Goal: Information Seeking & Learning: Learn about a topic

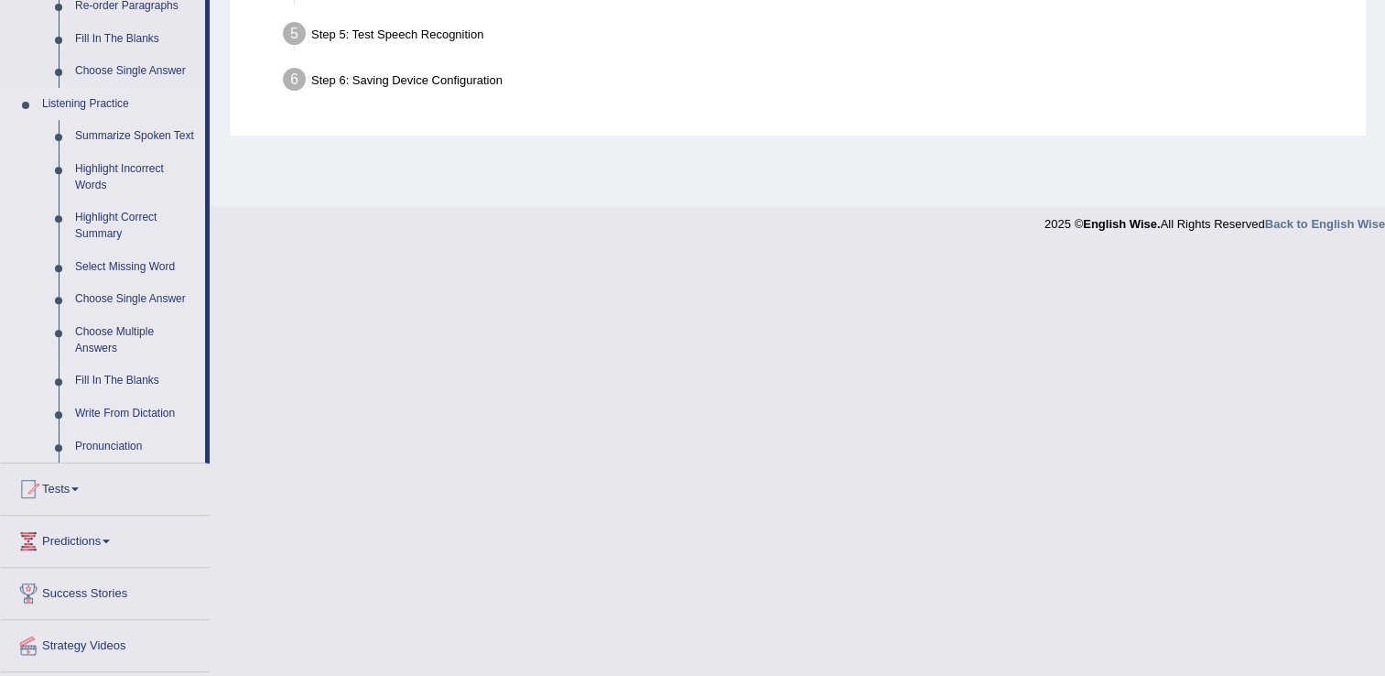
scroll to position [757, 0]
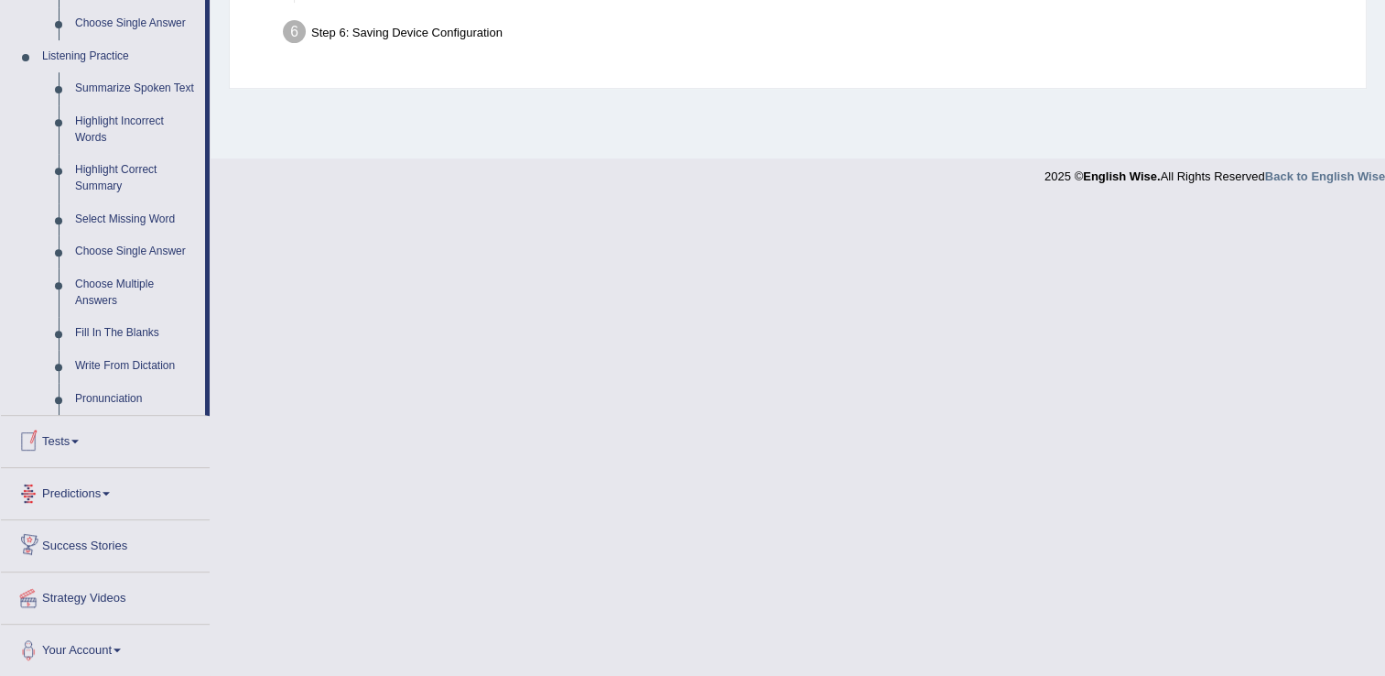
click at [111, 490] on link "Predictions" at bounding box center [105, 491] width 209 height 46
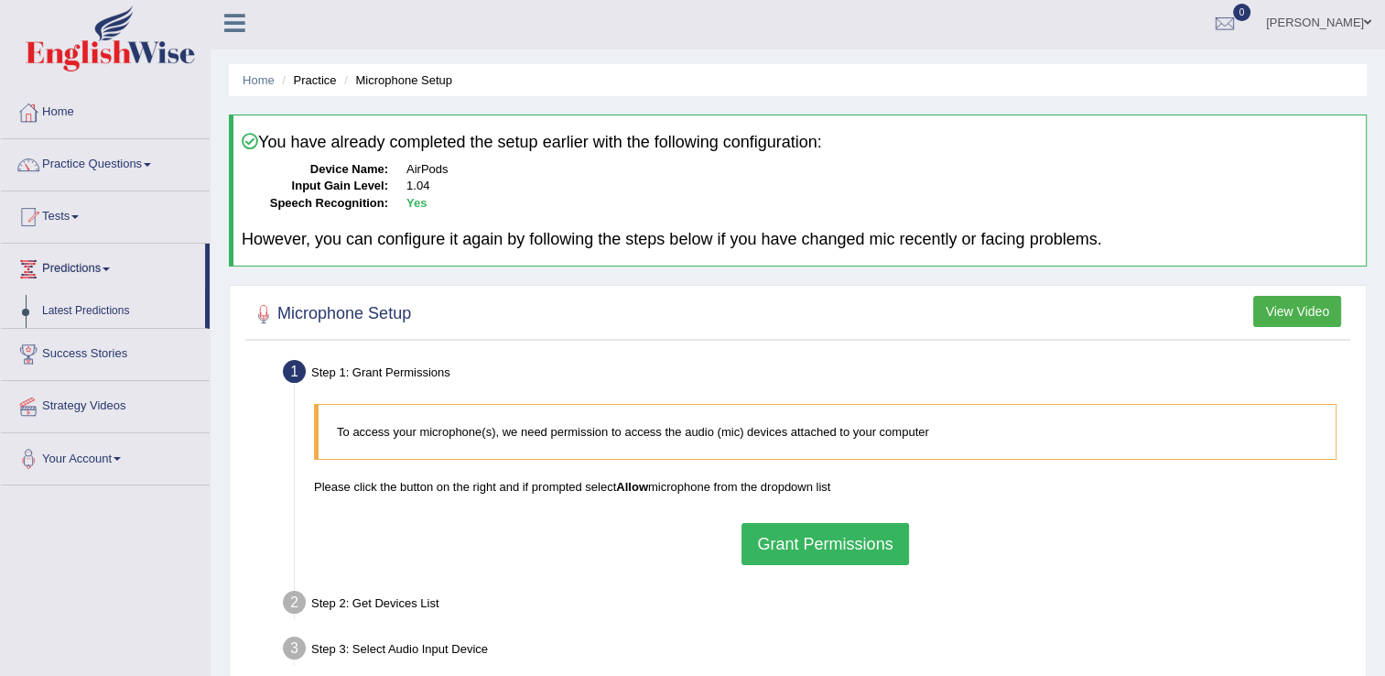
scroll to position [0, 0]
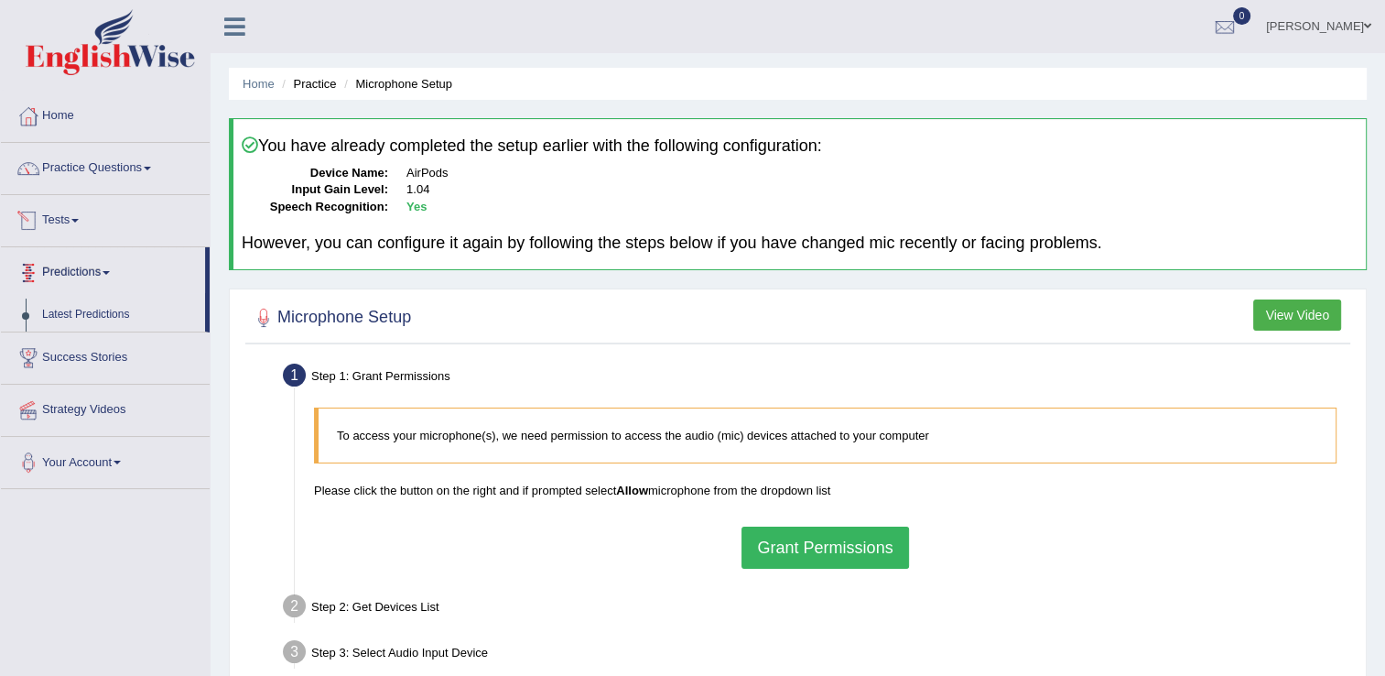
click at [107, 270] on link "Predictions" at bounding box center [103, 270] width 204 height 46
click at [111, 268] on link "Predictions" at bounding box center [105, 270] width 209 height 46
click at [99, 315] on link "Latest Predictions" at bounding box center [119, 315] width 171 height 33
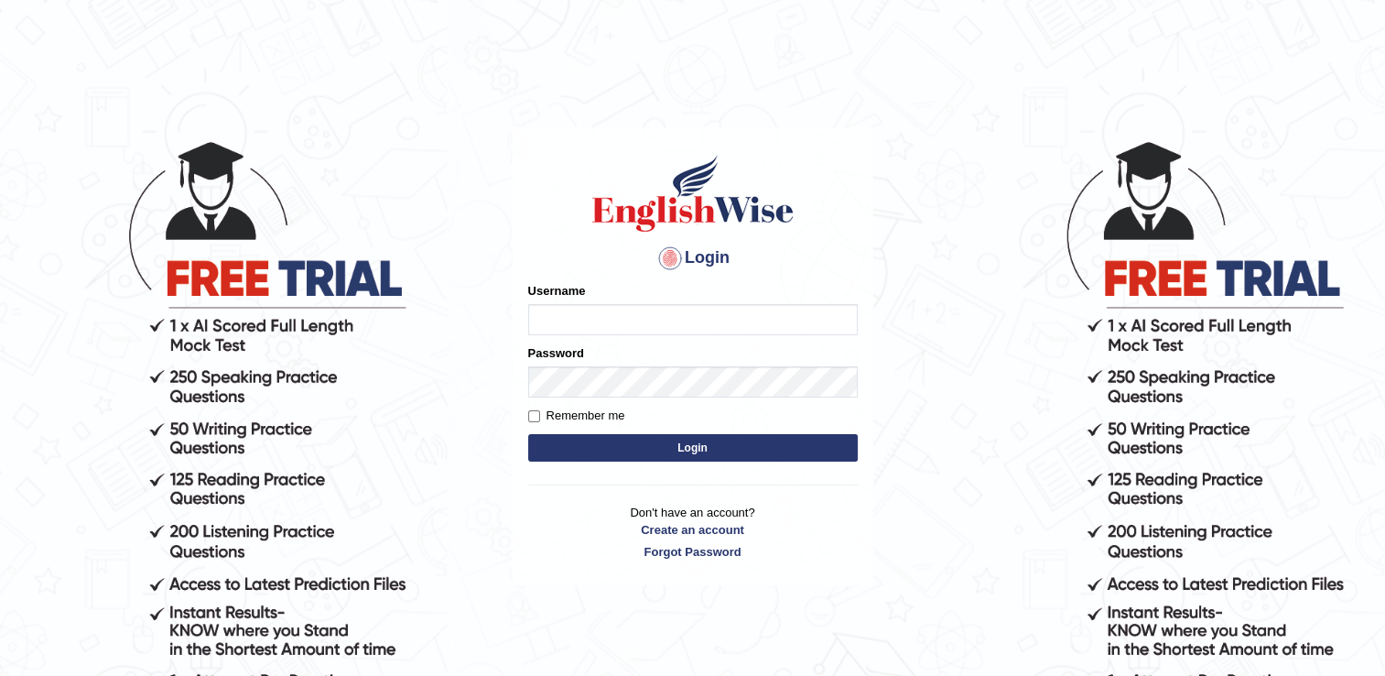
type input "CecyPires"
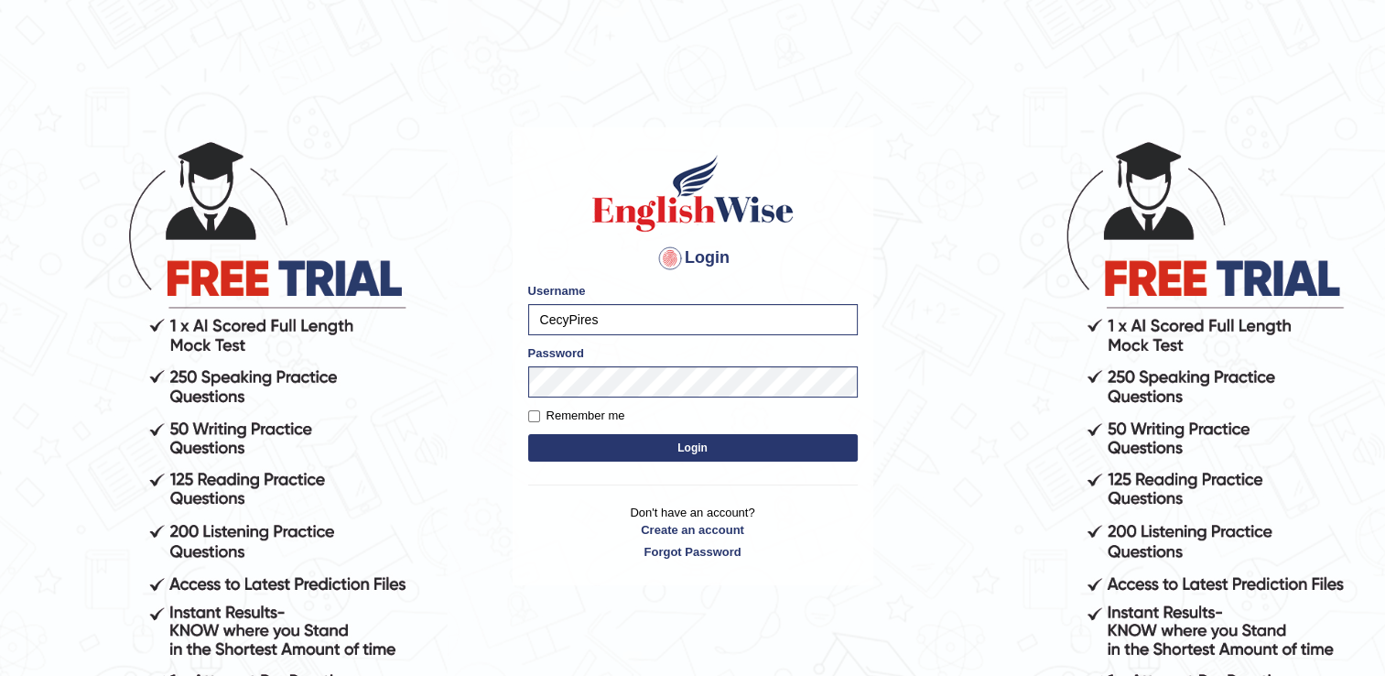
click at [683, 448] on button "Login" at bounding box center [693, 447] width 330 height 27
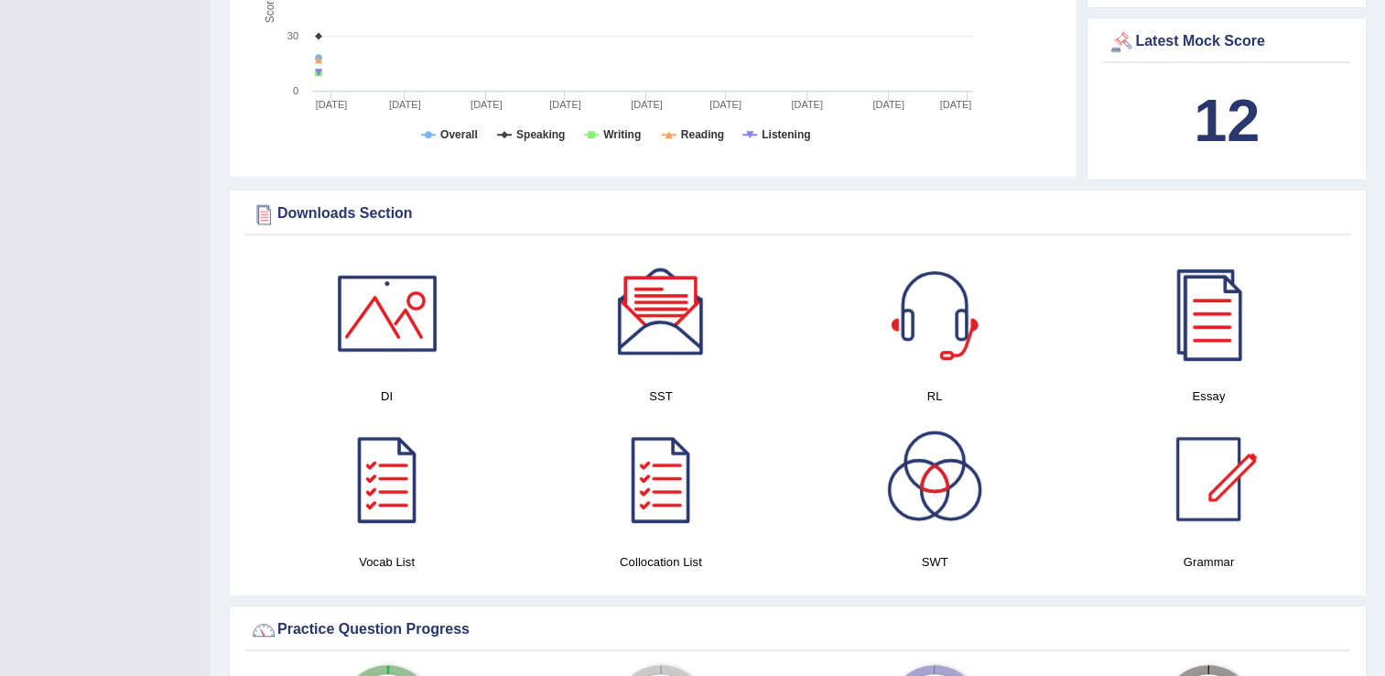
scroll to position [916, 0]
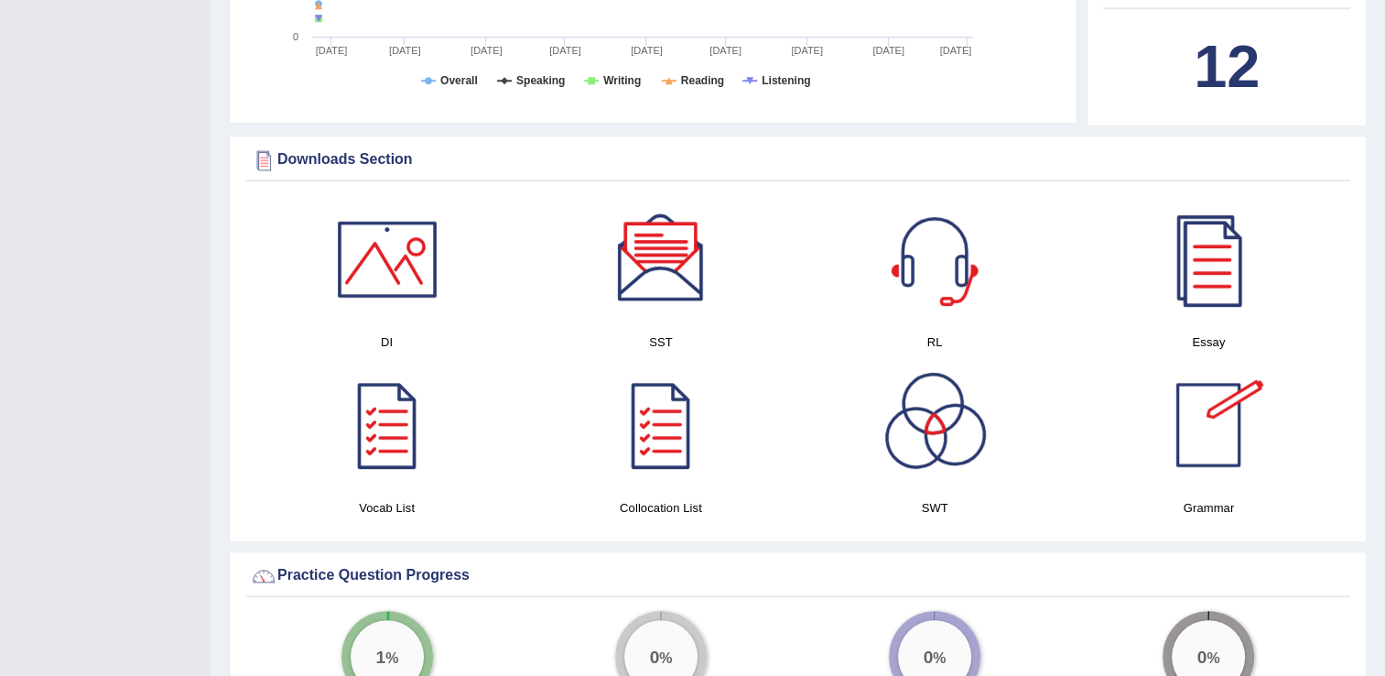
click at [1201, 408] on div at bounding box center [1209, 425] width 128 height 128
click at [1216, 247] on div at bounding box center [1209, 259] width 128 height 128
click at [1205, 432] on div at bounding box center [1209, 425] width 128 height 128
